Goal: Task Accomplishment & Management: Use online tool/utility

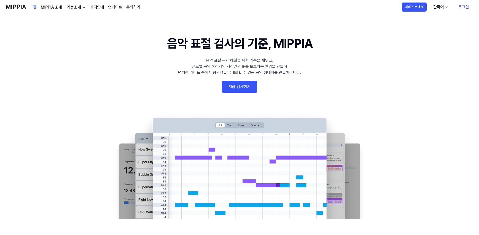
click at [463, 7] on link "로그인" at bounding box center [464, 7] width 19 height 14
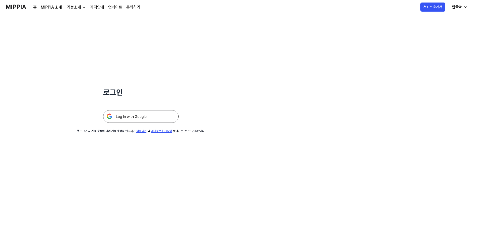
click at [141, 115] on img at bounding box center [141, 116] width 76 height 13
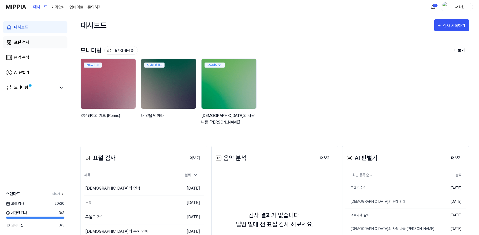
click at [20, 42] on div "표절 검사" at bounding box center [21, 42] width 15 height 6
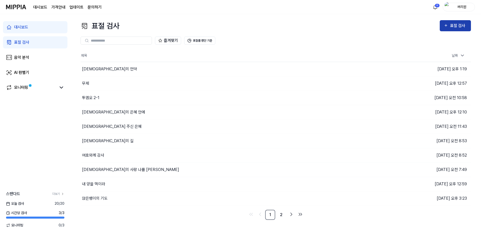
click at [454, 25] on div "표절 검사" at bounding box center [458, 25] width 17 height 7
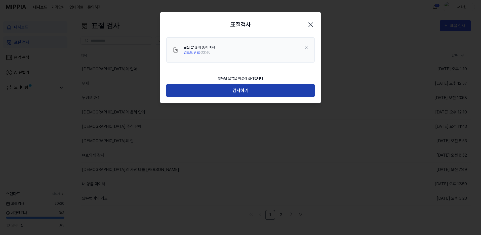
click at [252, 93] on button "검사하기" at bounding box center [240, 90] width 149 height 13
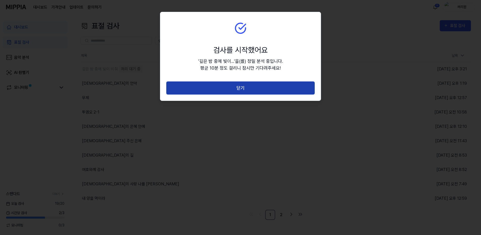
click at [264, 87] on button "닫기" at bounding box center [240, 87] width 149 height 13
